Goal: Task Accomplishment & Management: Complete application form

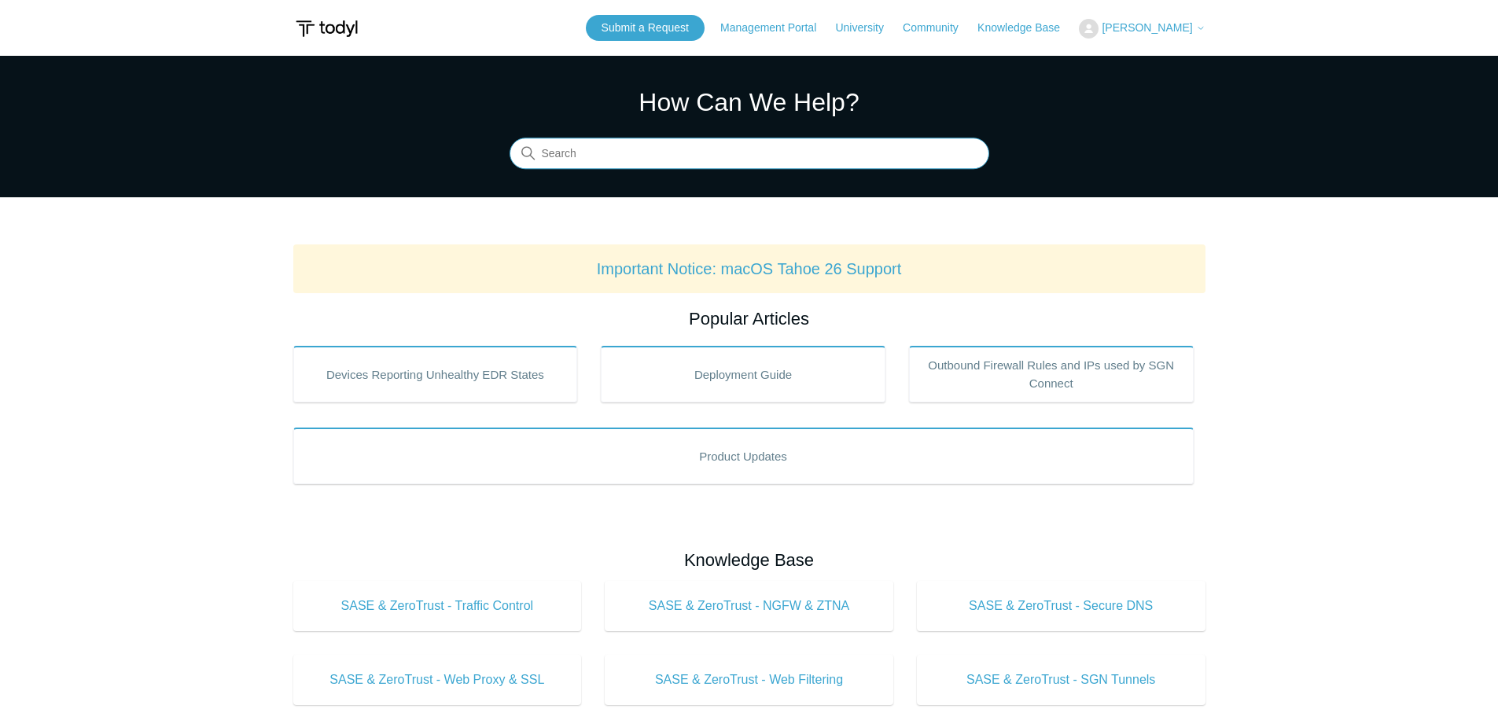
click at [635, 151] on input "Search" at bounding box center [750, 153] width 480 height 31
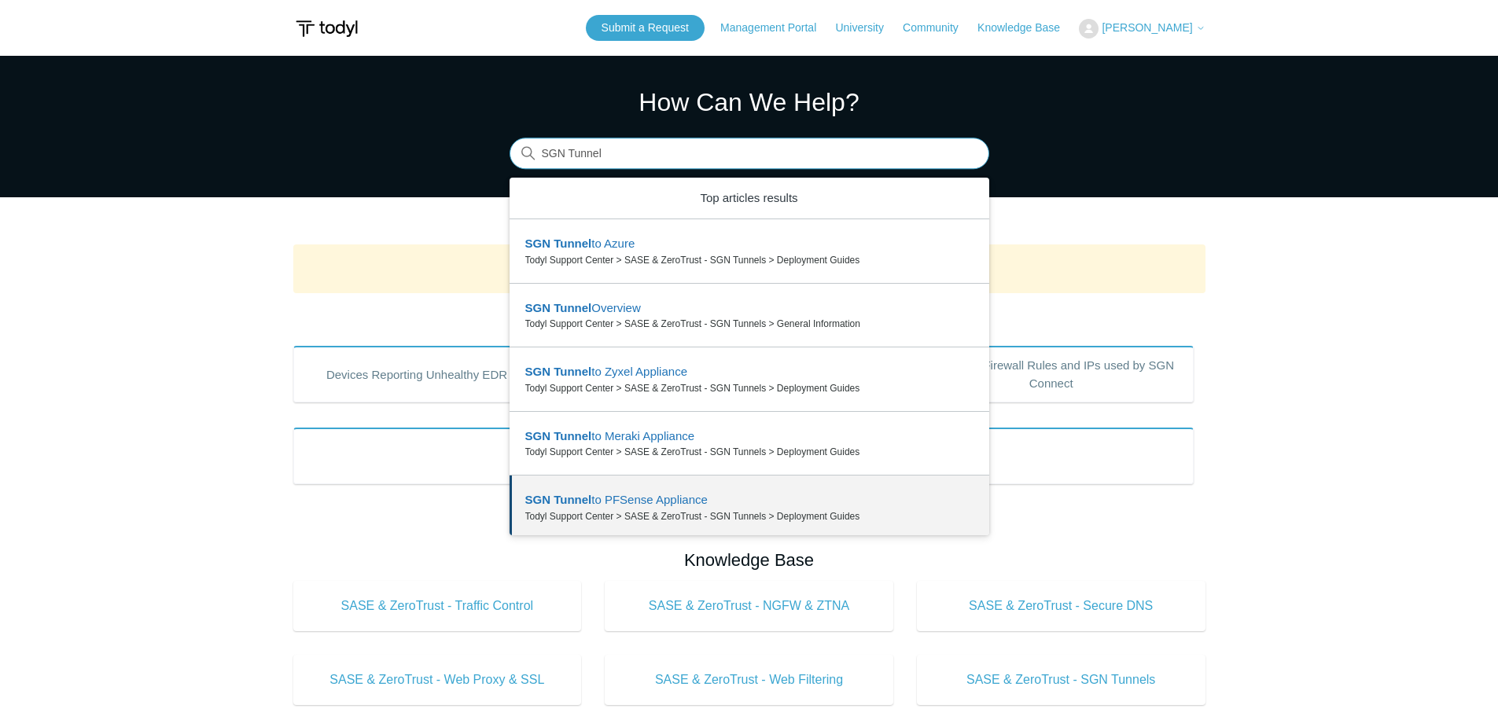
type input "SGN Tunnel"
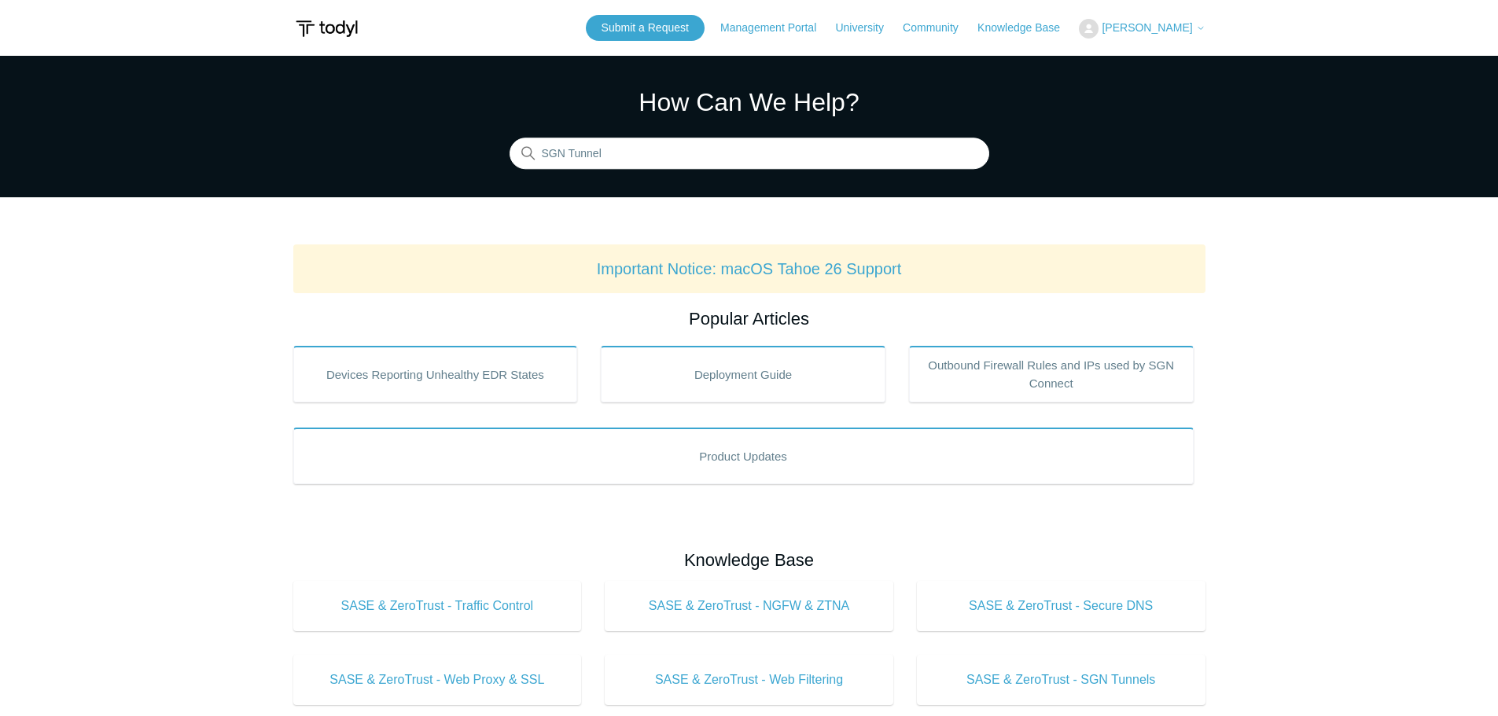
click at [1179, 31] on span "[PERSON_NAME]" at bounding box center [1147, 27] width 90 height 13
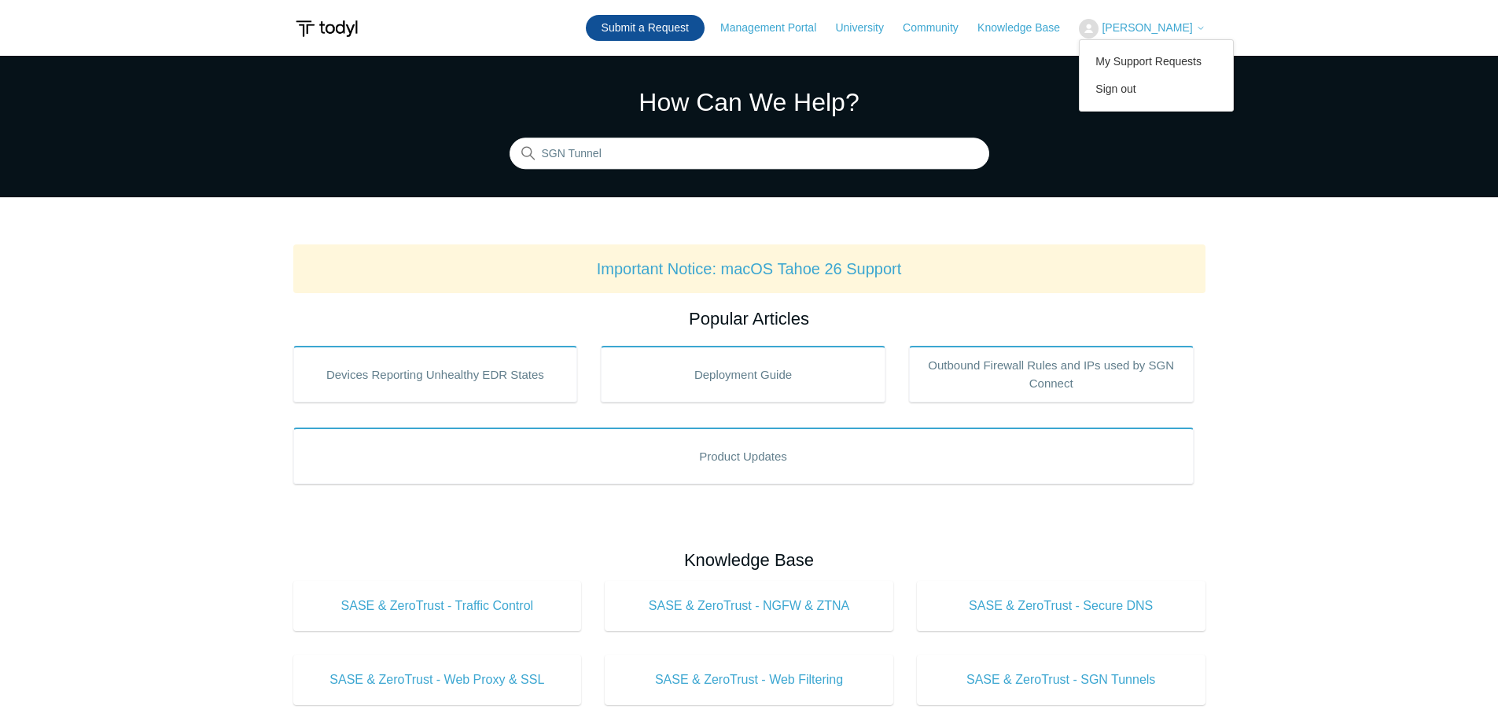
click at [653, 22] on link "Submit a Request" at bounding box center [645, 28] width 119 height 26
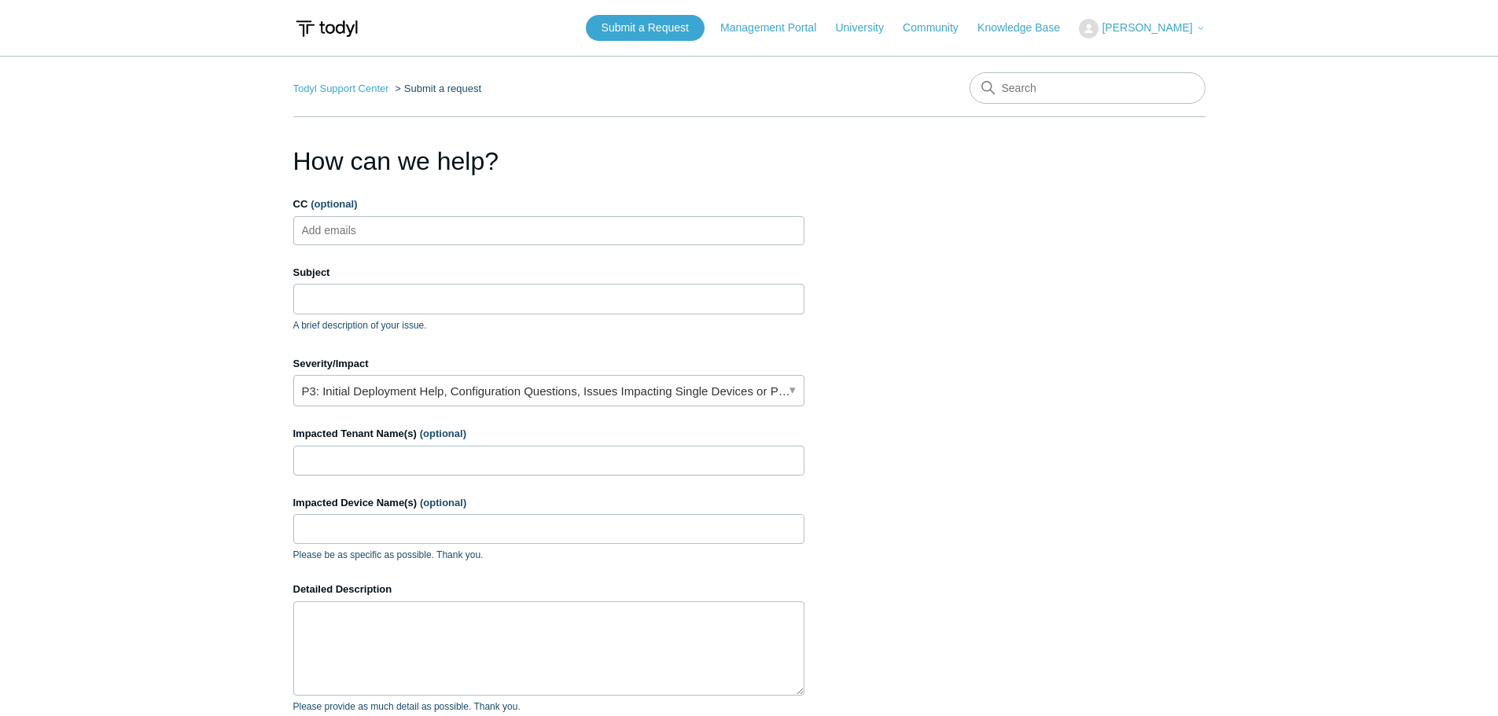
click at [381, 238] on body "Skip to main content Submit a Request Management Portal University Community Kn…" at bounding box center [749, 488] width 1498 height 976
click at [348, 238] on input "CC (optional)" at bounding box center [343, 231] width 94 height 24
type input "g"
click at [331, 302] on input "Subject" at bounding box center [548, 299] width 511 height 30
type input "F"
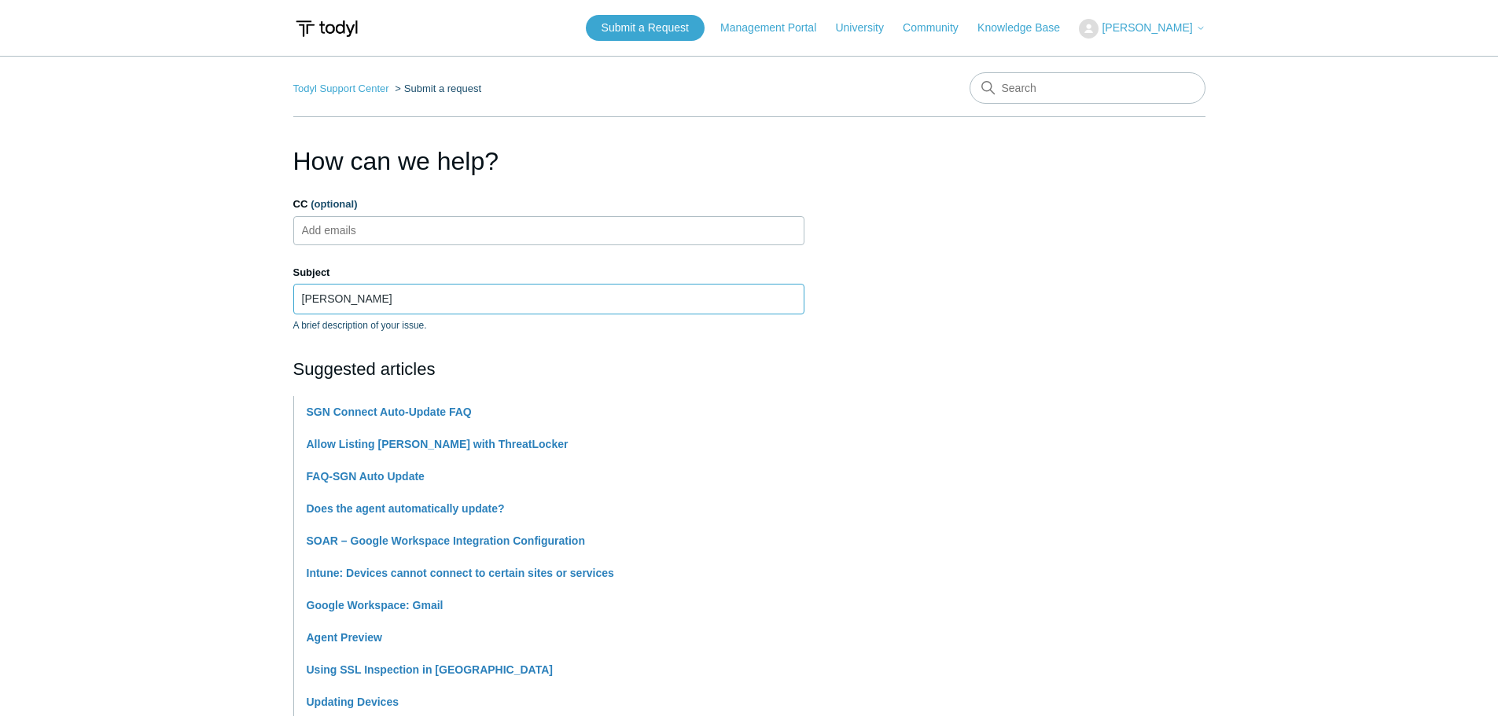
click at [360, 296] on input "Auti" at bounding box center [548, 299] width 511 height 30
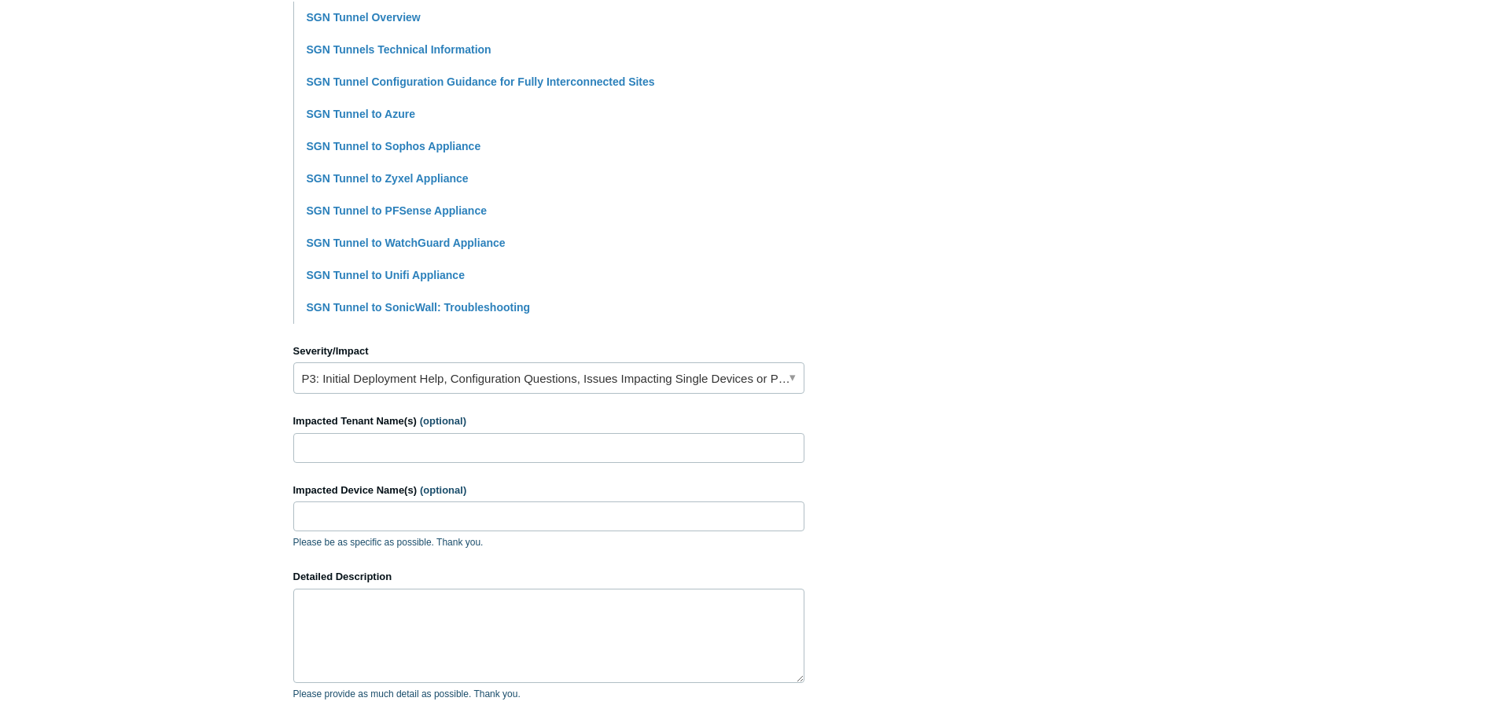
scroll to position [472, 0]
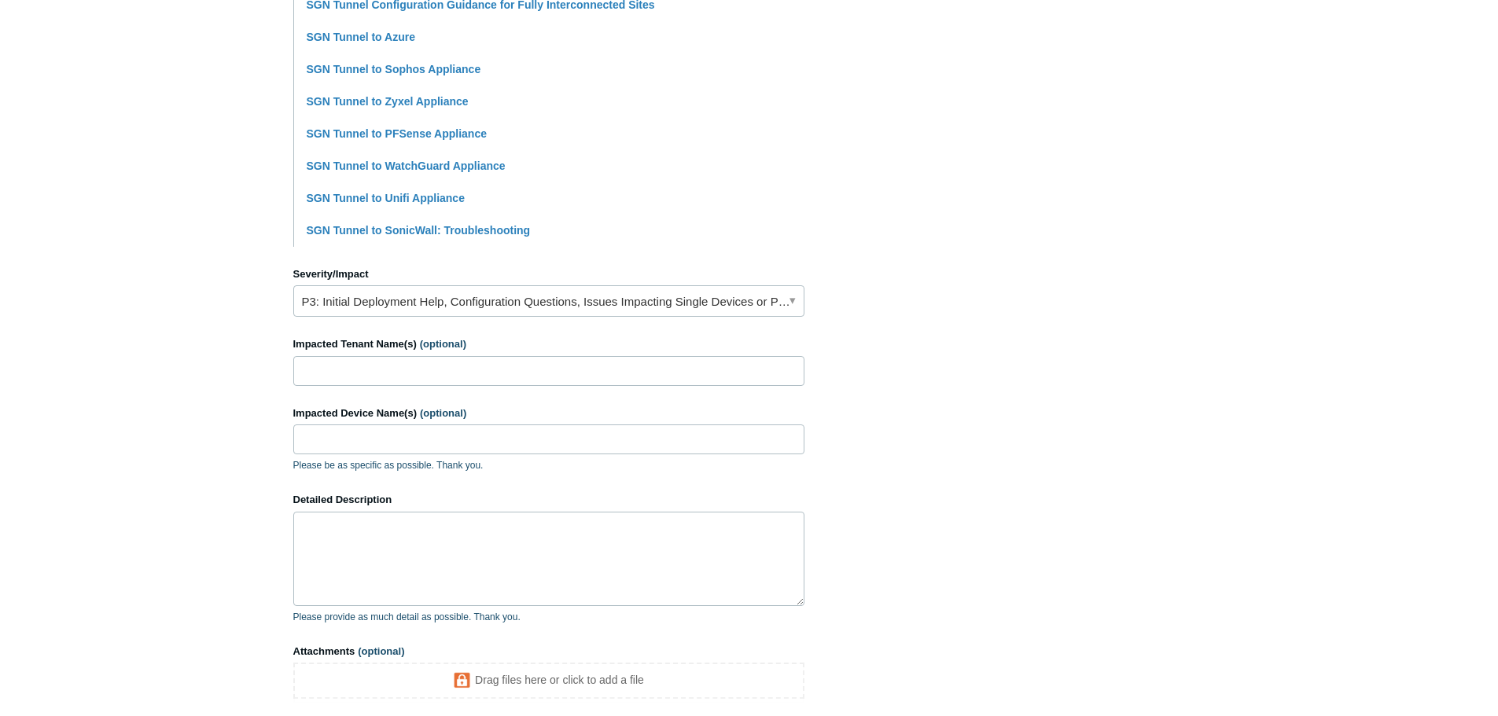
type input "Auto Failover for SGN Tunnel"
click at [368, 369] on input "Impacted Tenant Name(s) (optional)" at bounding box center [548, 371] width 511 height 30
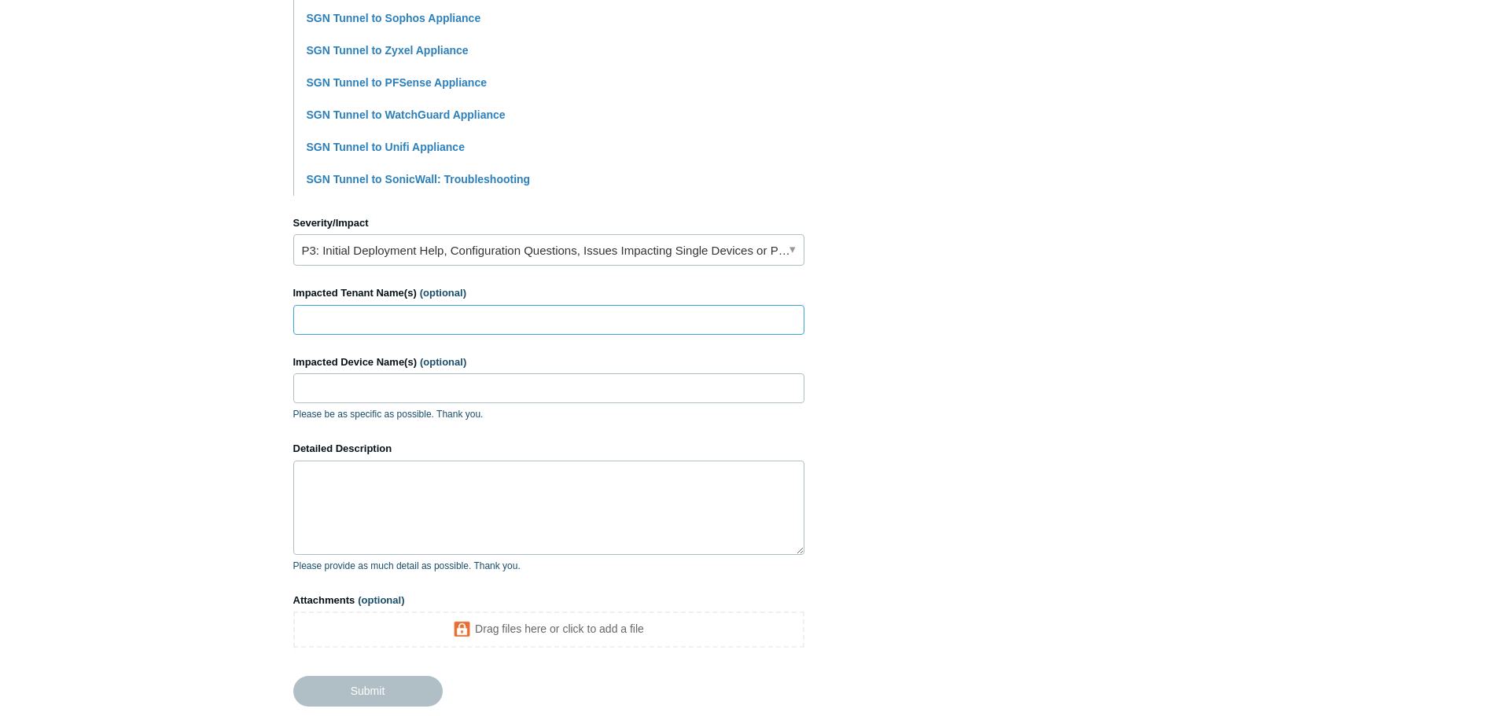
scroll to position [550, 0]
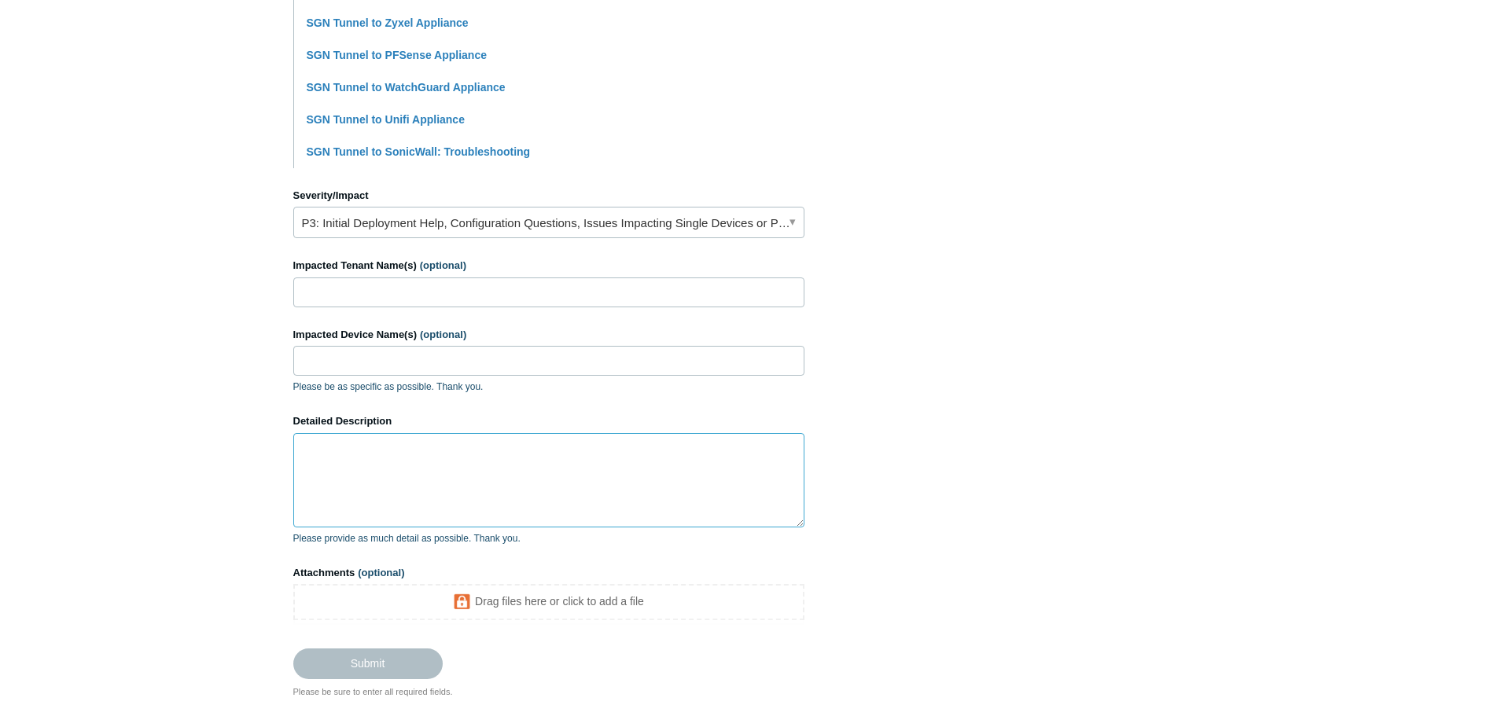
click at [407, 458] on textarea "Detailed Description" at bounding box center [548, 480] width 511 height 94
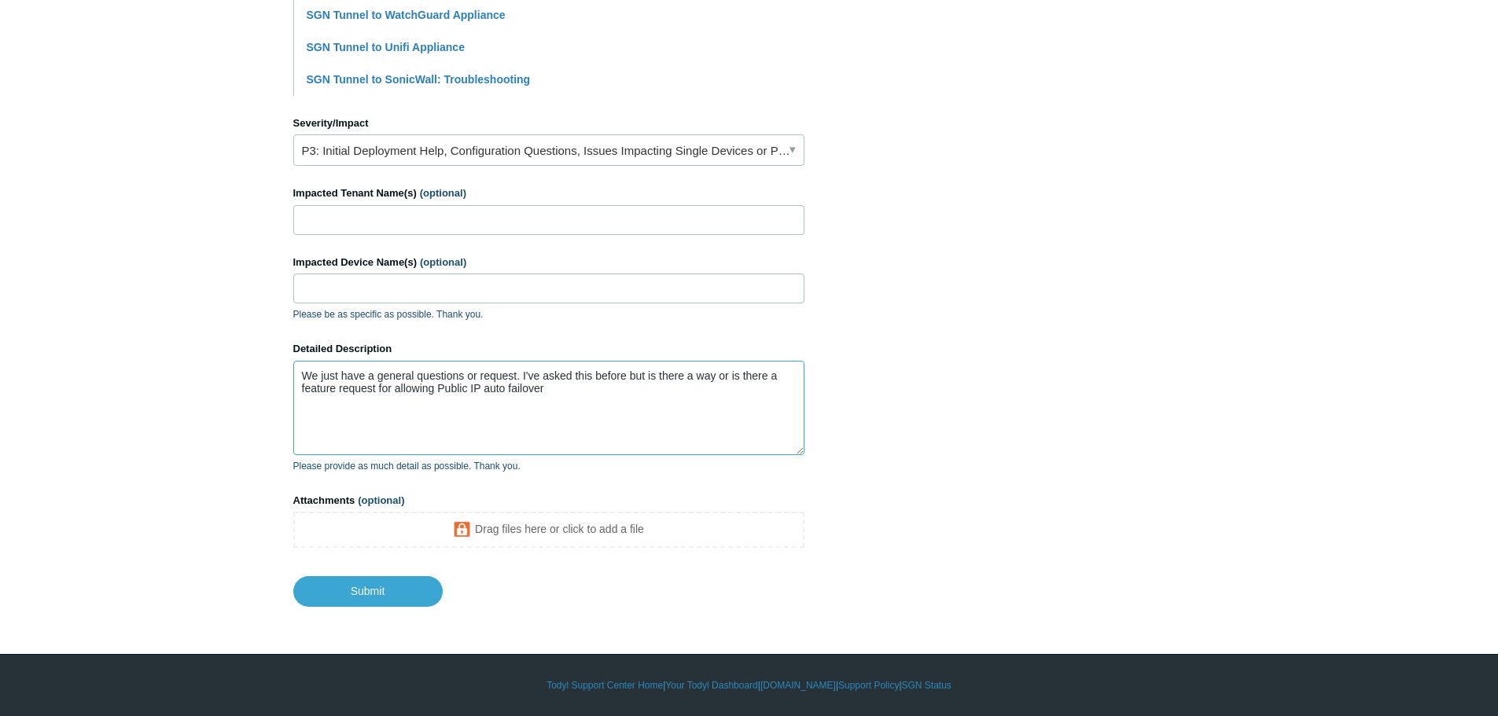
click at [456, 374] on textarea "We just have a general questions or request. I've asked this before but is ther…" at bounding box center [548, 408] width 511 height 94
click at [624, 378] on textarea "We just have a general question or request. I've asked this before but is there…" at bounding box center [548, 408] width 511 height 94
click at [658, 392] on textarea "We just have a general question or request. I've asked this before a few months…" at bounding box center [548, 408] width 511 height 94
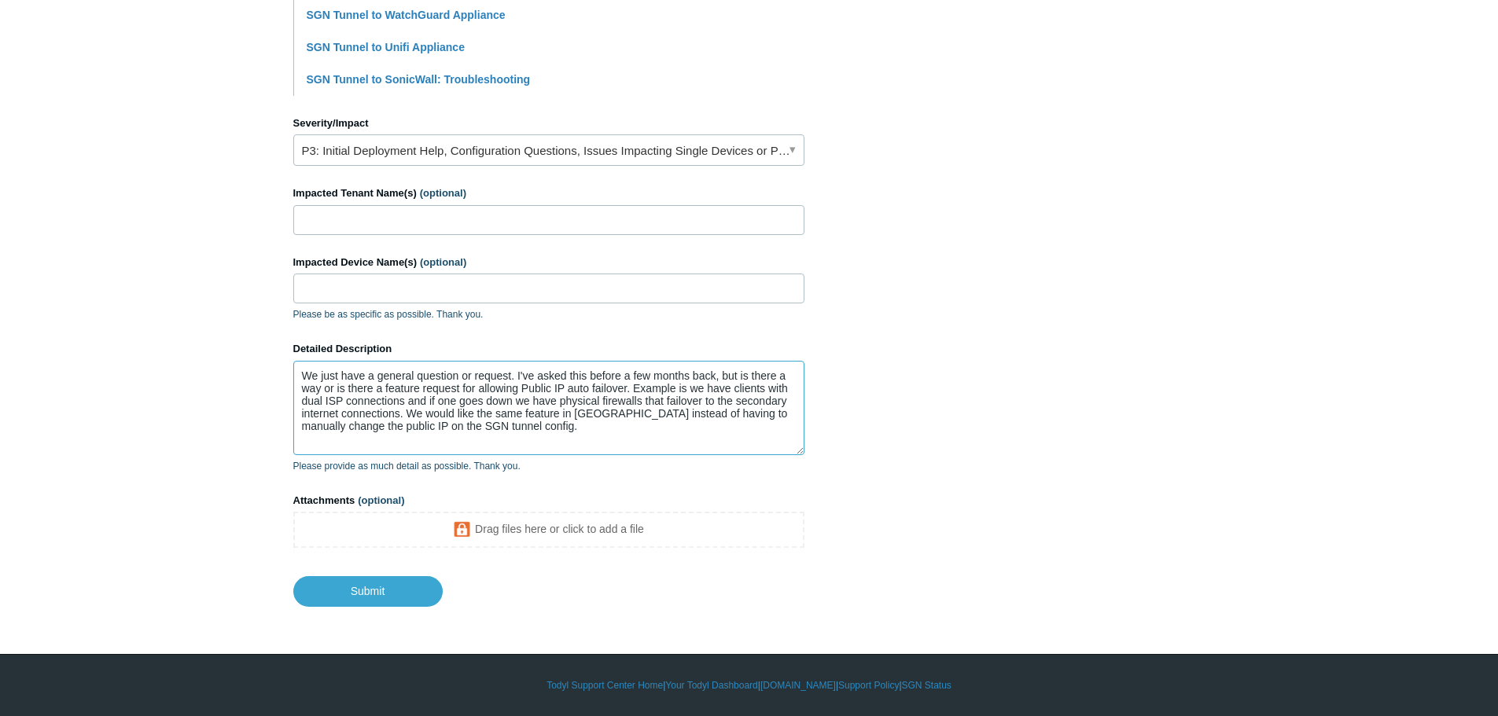
click at [626, 387] on textarea "We just have a general question or request. I've asked this before a few months…" at bounding box center [548, 408] width 511 height 94
click at [526, 414] on textarea "We just have a general question or request. I've asked this before a few months…" at bounding box center [548, 408] width 511 height 94
click at [686, 433] on textarea "We just have a general question or request. I've asked this before a few months…" at bounding box center [548, 408] width 511 height 94
type textarea "We just have a general question or request. I've asked this before a few months…"
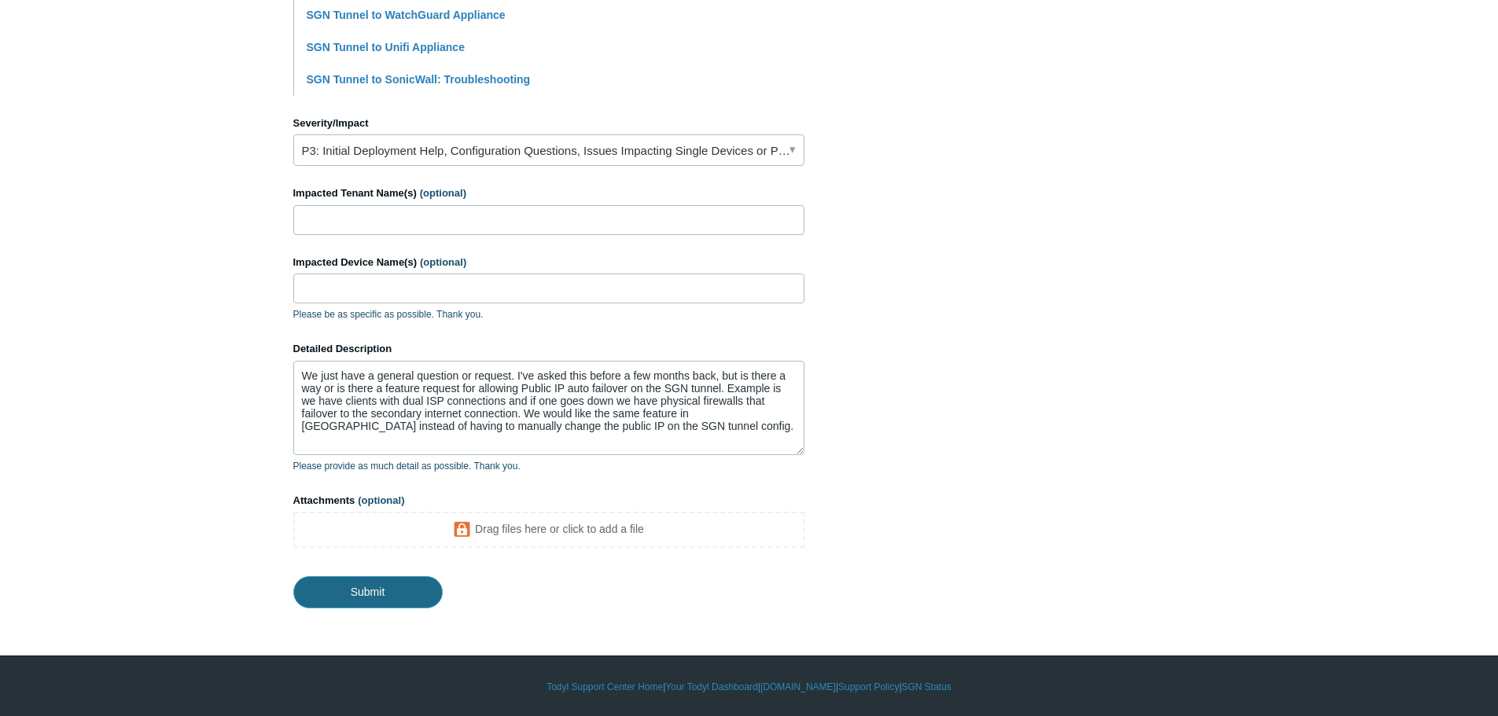
click at [377, 589] on input "Submit" at bounding box center [367, 591] width 149 height 31
